Goal: Information Seeking & Learning: Learn about a topic

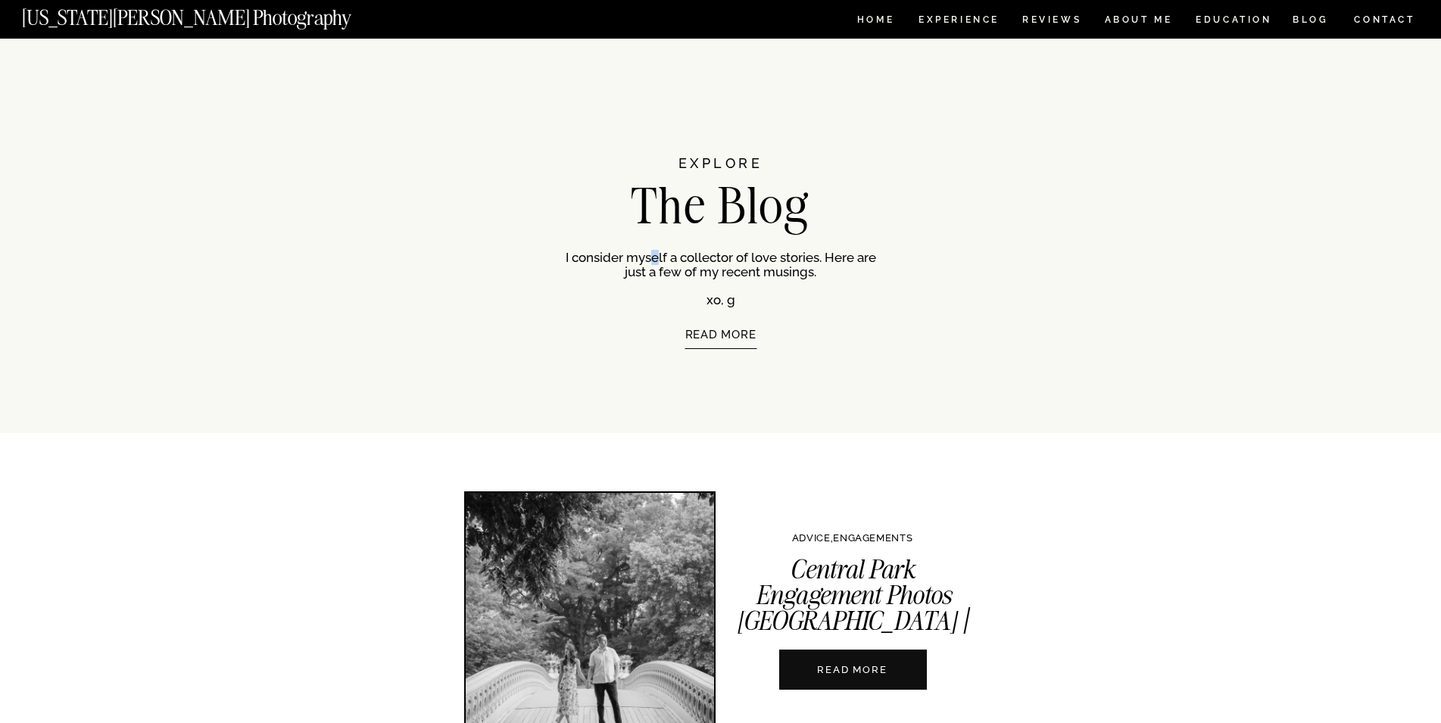
click at [666, 257] on p "I consider myself a collector of love stories. Here are just a few of my recent…" at bounding box center [721, 278] width 311 height 55
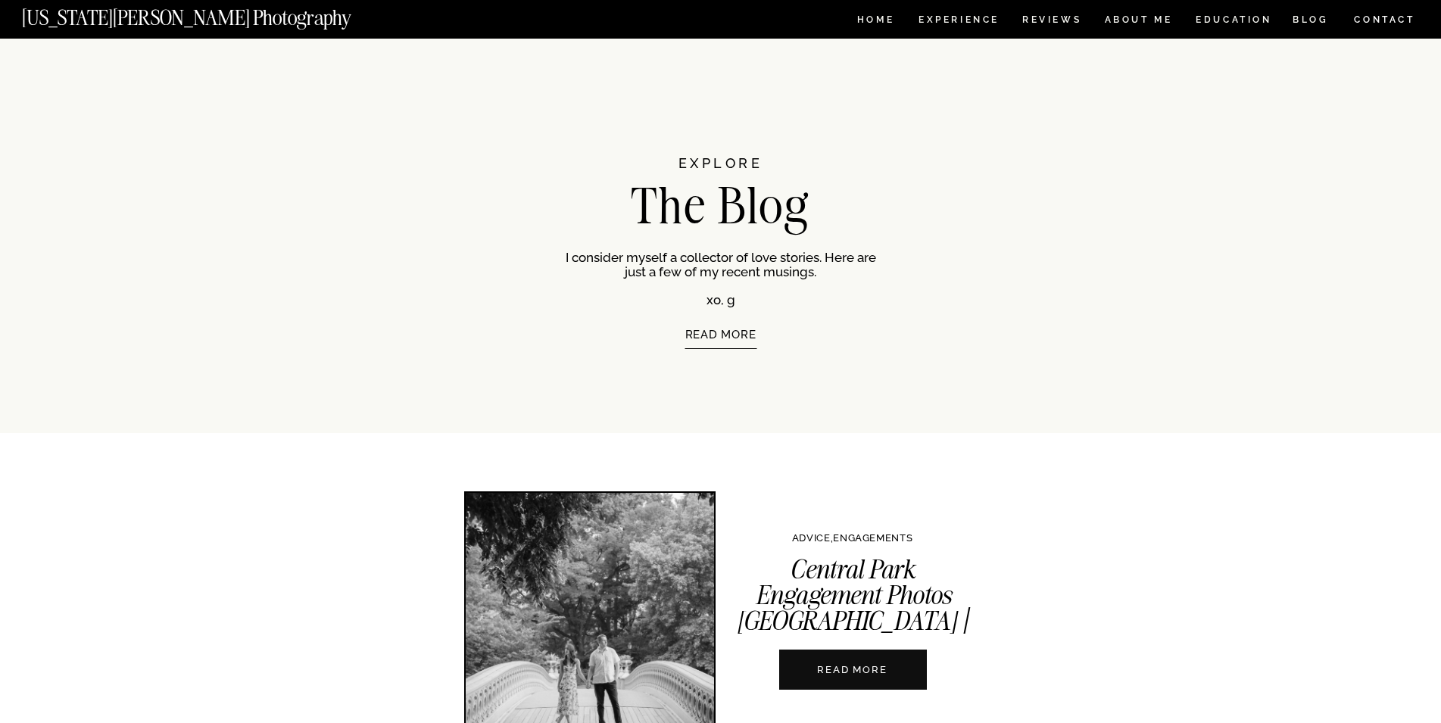
click at [666, 257] on p "I consider myself a collector of love stories. Here are just a few of my recent…" at bounding box center [721, 278] width 311 height 55
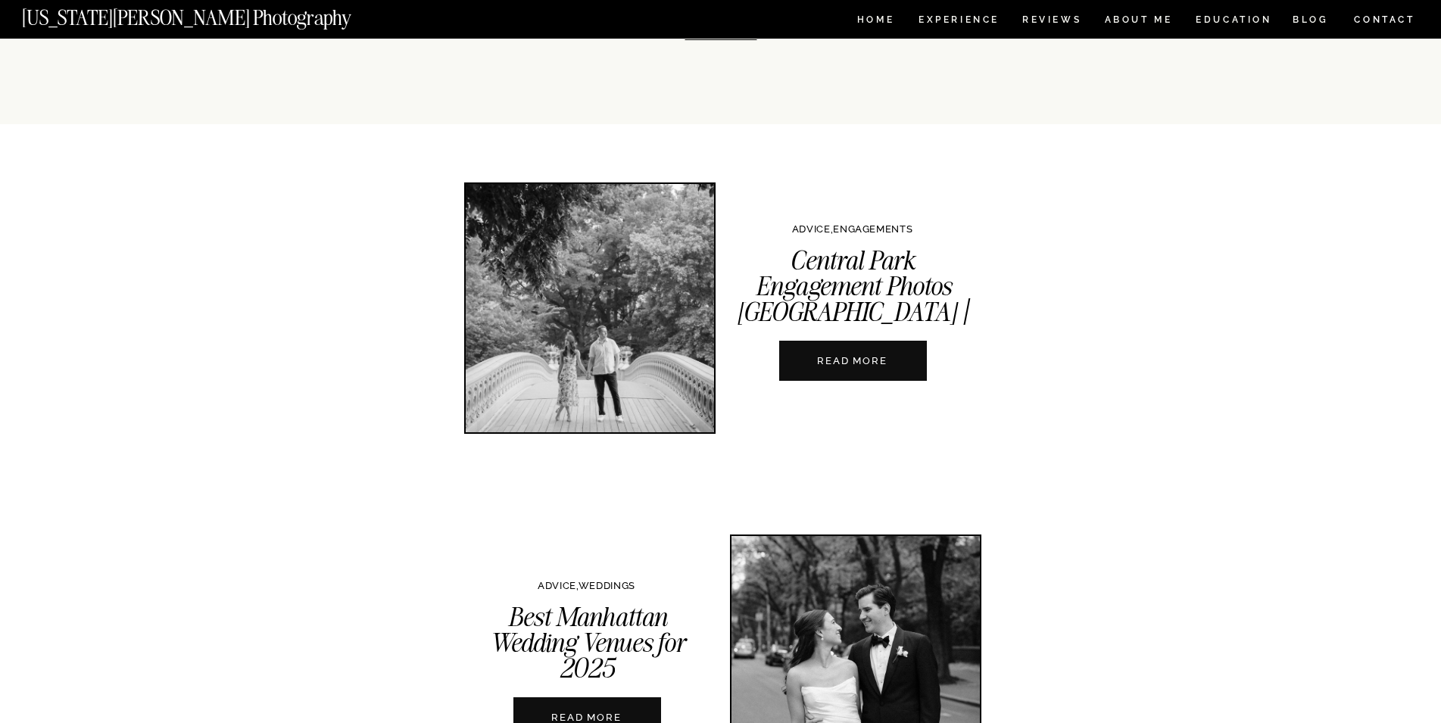
click at [870, 358] on nav "READ MORE" at bounding box center [853, 361] width 168 height 14
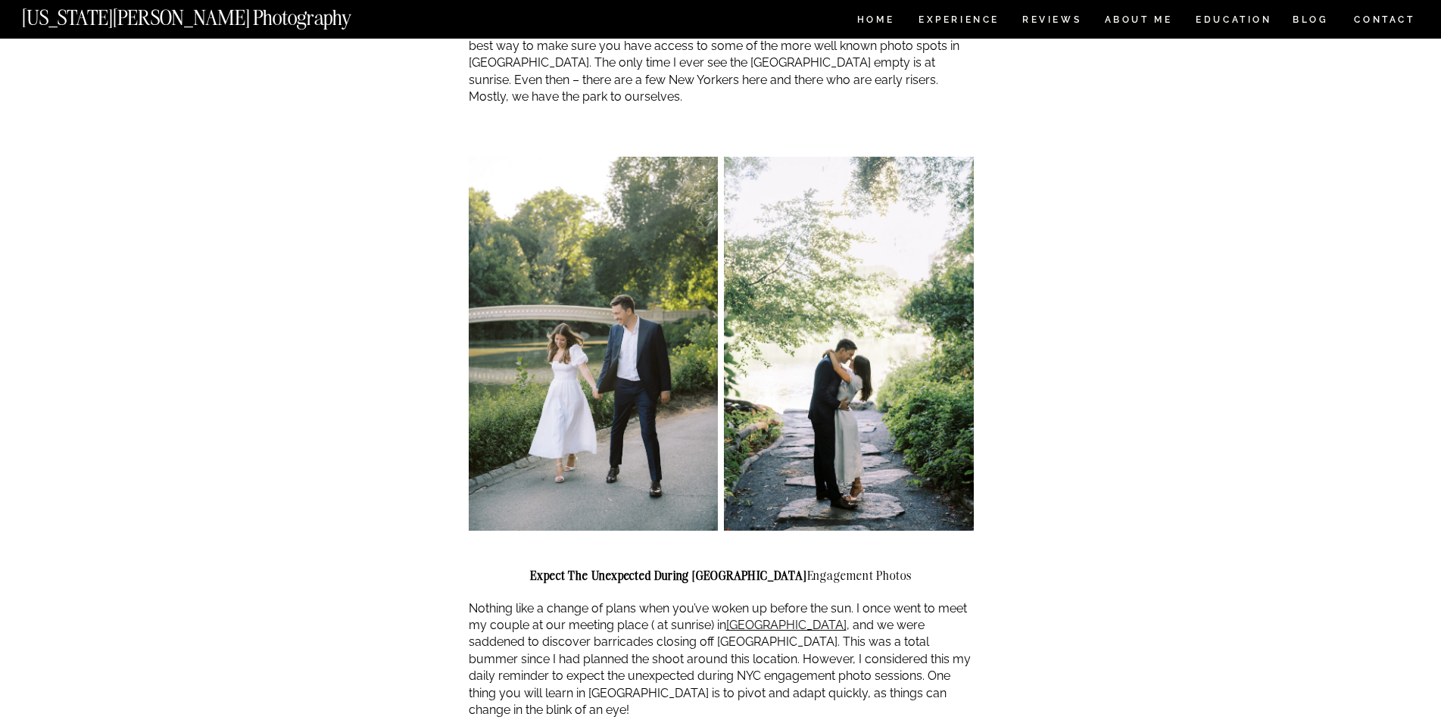
scroll to position [1385, 0]
